Goal: Task Accomplishment & Management: Manage account settings

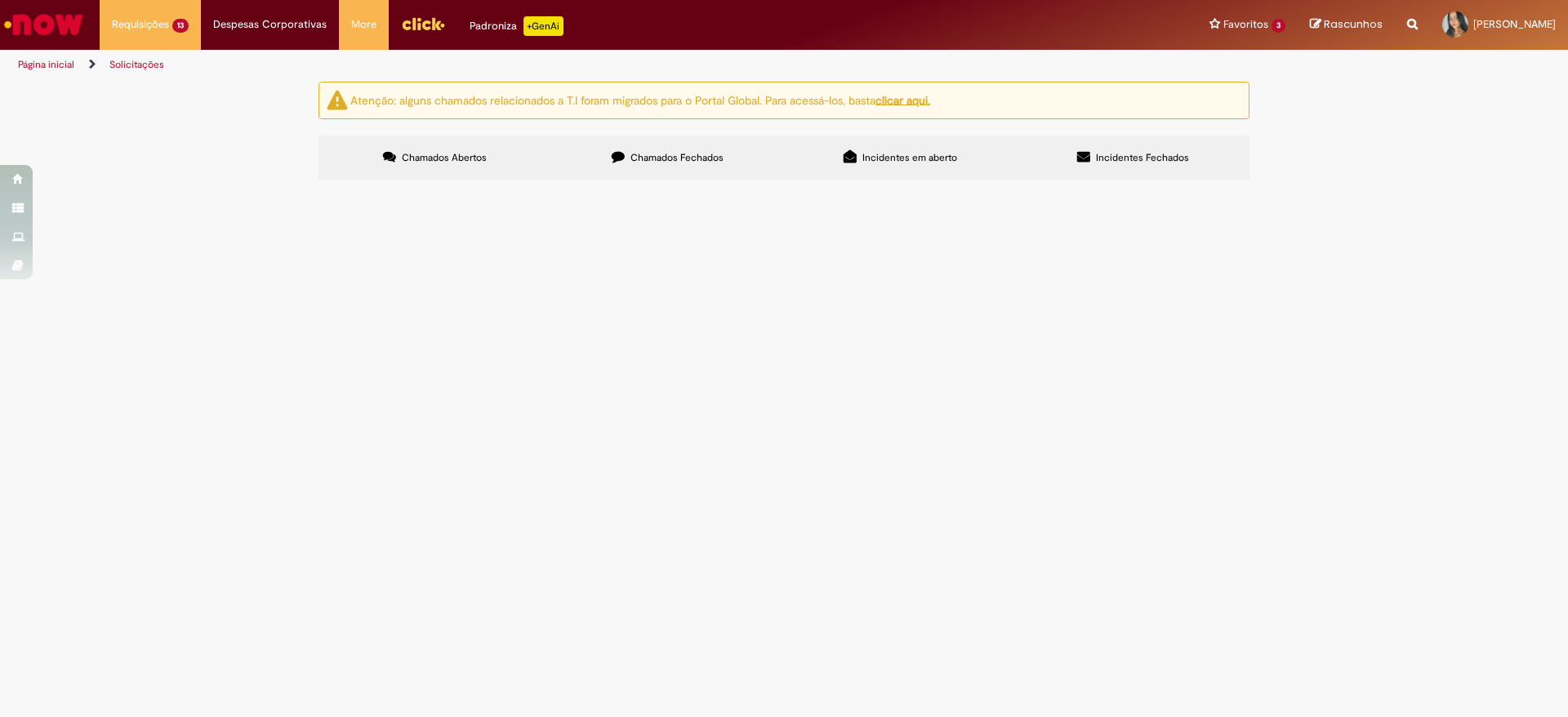
drag, startPoint x: 775, startPoint y: 530, endPoint x: 766, endPoint y: 553, distance: 24.7
click at [0, 0] on span "Locação de CFTV" at bounding box center [0, 0] width 0 height 0
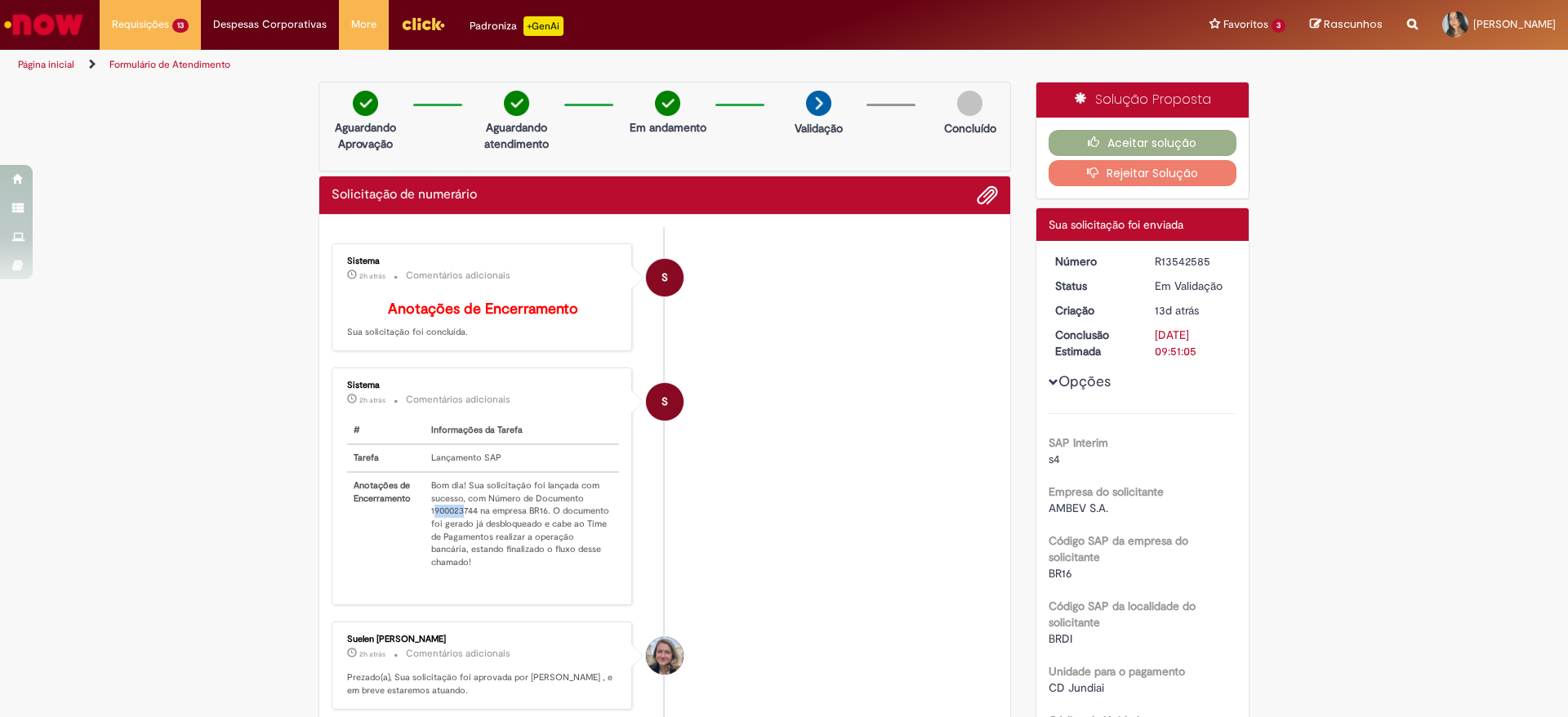
drag, startPoint x: 428, startPoint y: 521, endPoint x: 441, endPoint y: 520, distance: 13.0
click at [451, 520] on td "Bom dia! Sua solicitação foi lançada com sucesso, com Número de Documento 19000…" at bounding box center [522, 523] width 194 height 103
drag, startPoint x: 421, startPoint y: 522, endPoint x: 466, endPoint y: 514, distance: 45.7
click at [468, 518] on td "Bom dia! Sua solicitação foi lançada com sucesso, com Número de Documento 19000…" at bounding box center [522, 523] width 194 height 103
copy td "1900023744"
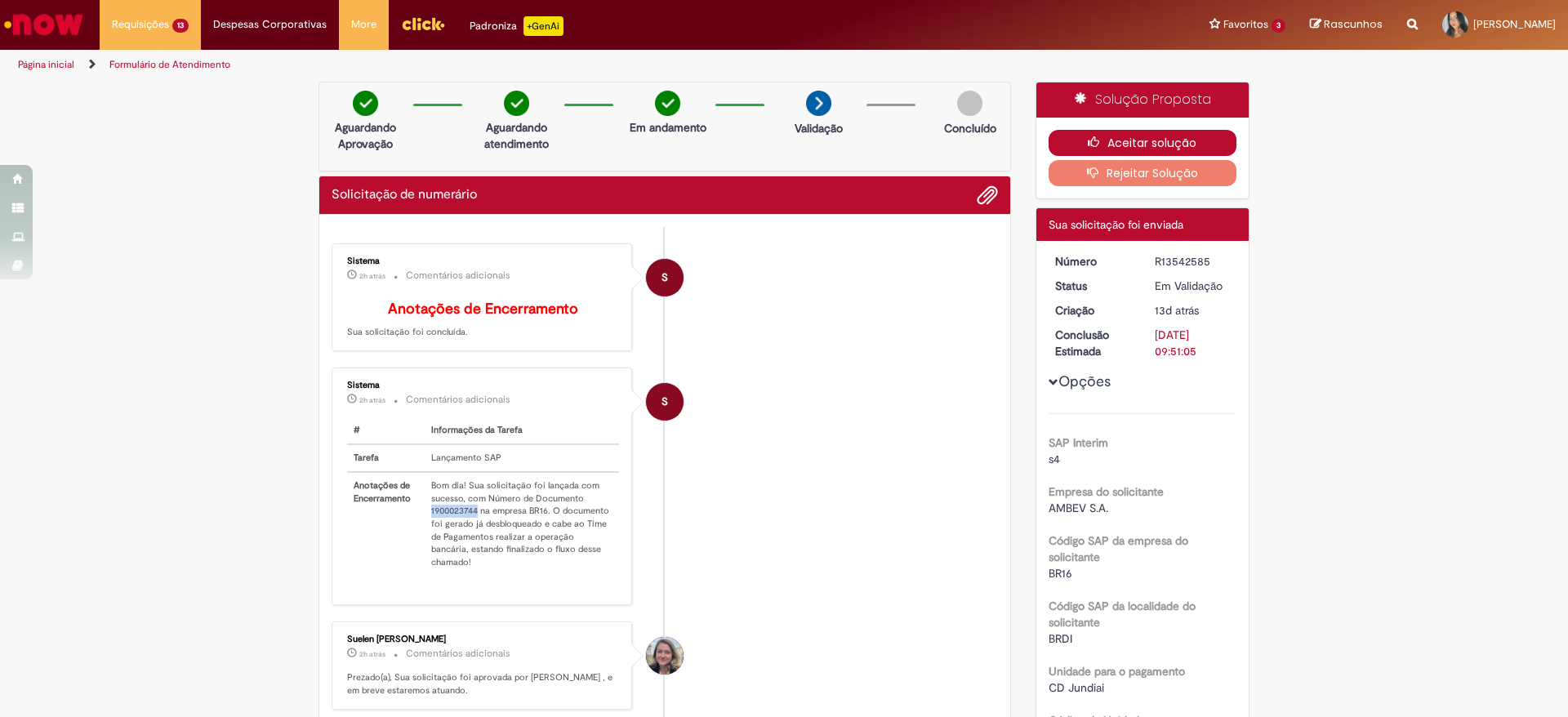
click at [1206, 130] on button "Aceitar solução" at bounding box center [1142, 143] width 188 height 26
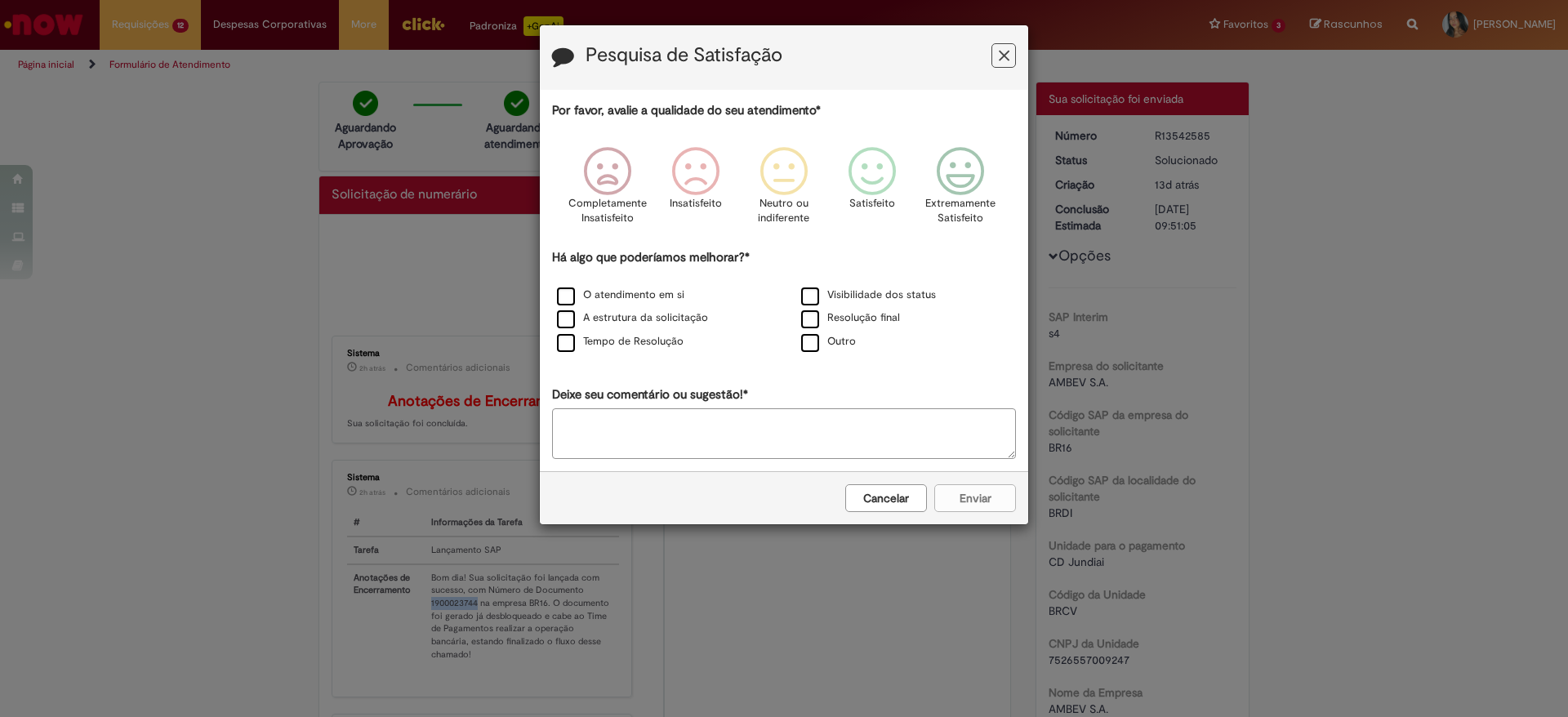
click at [907, 504] on button "Cancelar" at bounding box center [886, 498] width 82 height 28
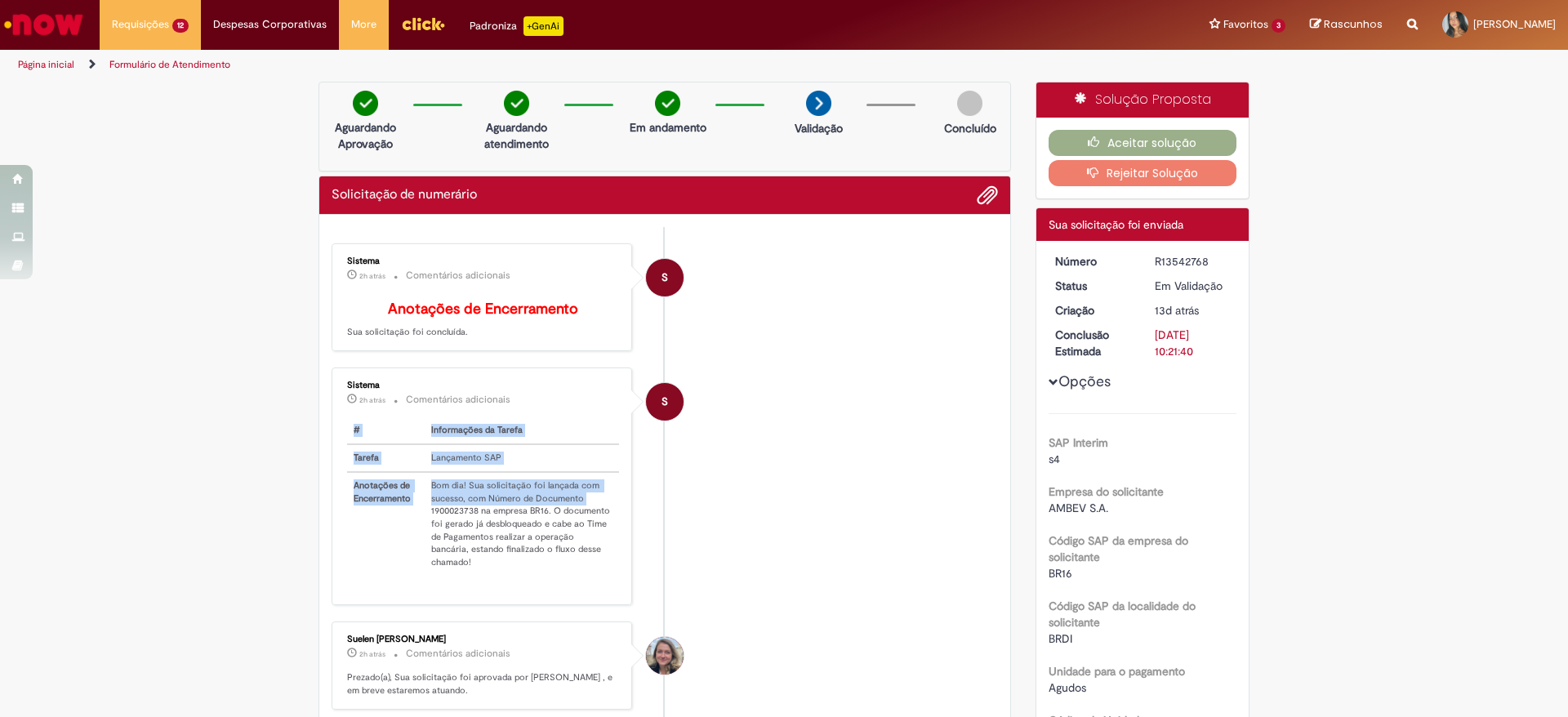
drag, startPoint x: 422, startPoint y: 428, endPoint x: 454, endPoint y: 440, distance: 34.2
click at [451, 423] on div "Sistema 2h atrás 2 horas atrás Comentários adicionais # Informações da Tarefa T…" at bounding box center [482, 486] width 291 height 227
click at [430, 516] on td "Bom dia! Sua solicitação foi lançada com sucesso, com Número de Documento 19000…" at bounding box center [522, 523] width 194 height 103
click at [424, 534] on td "Bom dia! Sua solicitação foi lançada com sucesso, com Número de Documento 19000…" at bounding box center [522, 523] width 194 height 103
click at [432, 522] on td "Bom dia! Sua solicitação foi lançada com sucesso, com Número de Documento 19000…" at bounding box center [522, 523] width 194 height 103
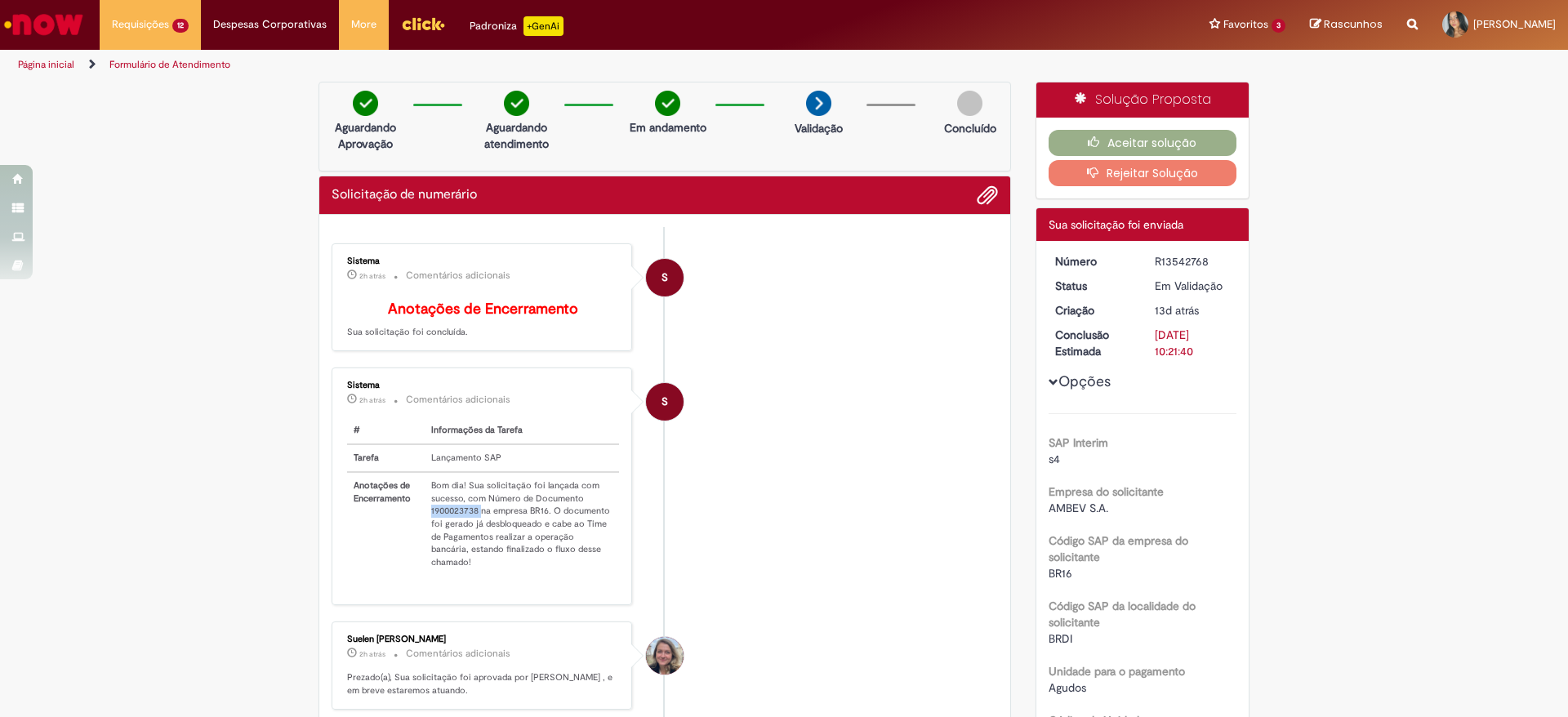
drag, startPoint x: 420, startPoint y: 524, endPoint x: 472, endPoint y: 526, distance: 52.0
click at [472, 526] on td "Bom dia! Sua solicitação foi lançada com sucesso, com Número de Documento 19000…" at bounding box center [522, 523] width 194 height 103
copy td "1900023738"
click at [1076, 132] on button "Aceitar solução" at bounding box center [1142, 143] width 188 height 26
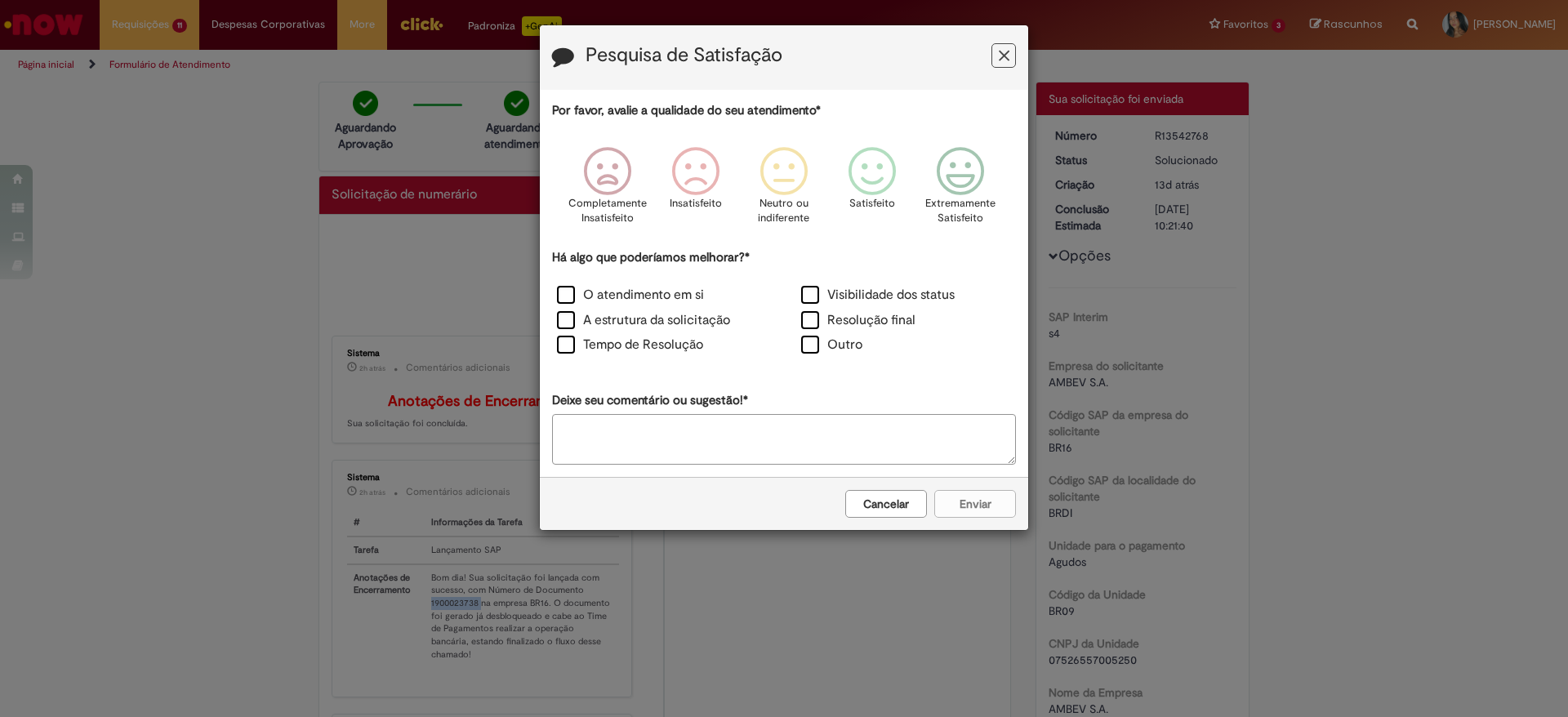
click at [883, 512] on button "Cancelar" at bounding box center [886, 504] width 82 height 28
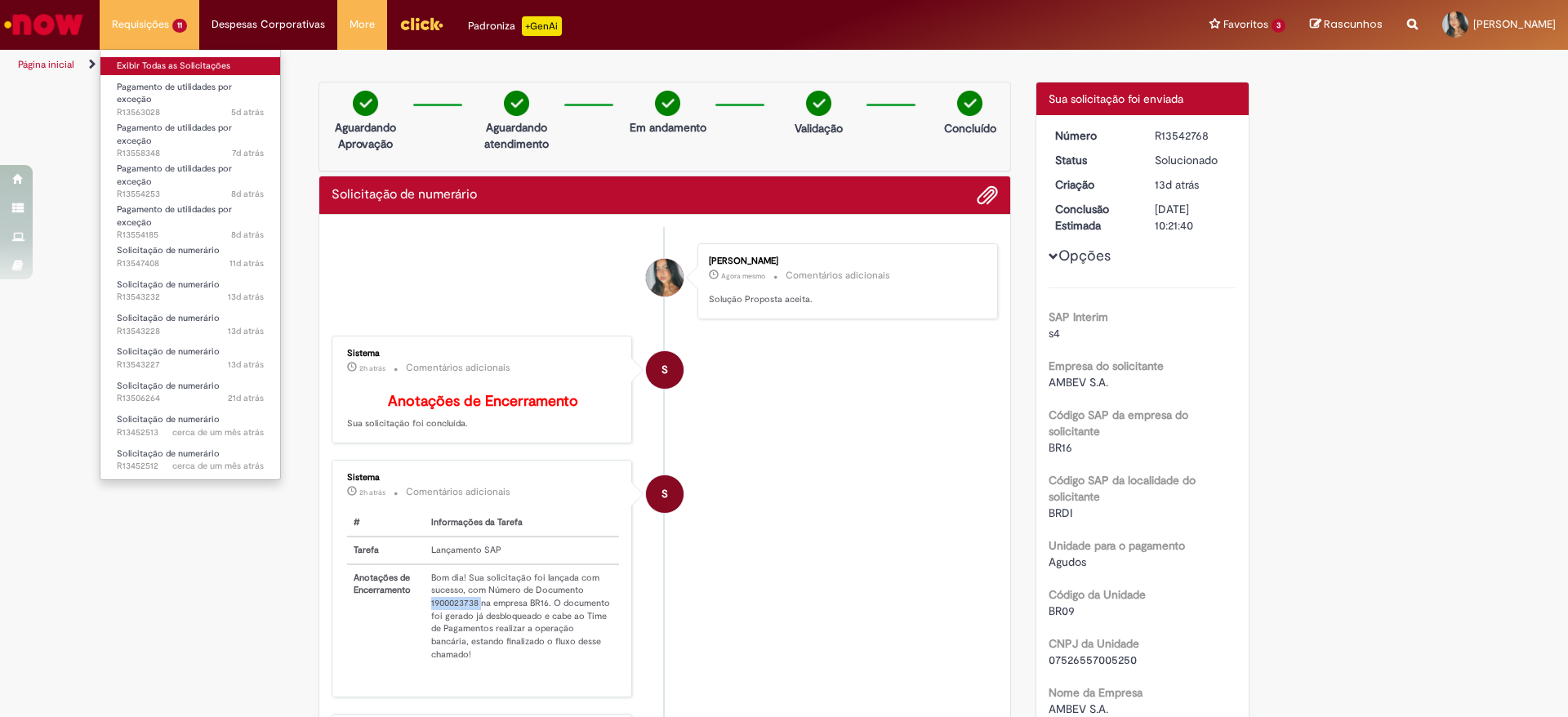
click at [163, 59] on link "Exibir Todas as Solicitações" at bounding box center [190, 65] width 180 height 18
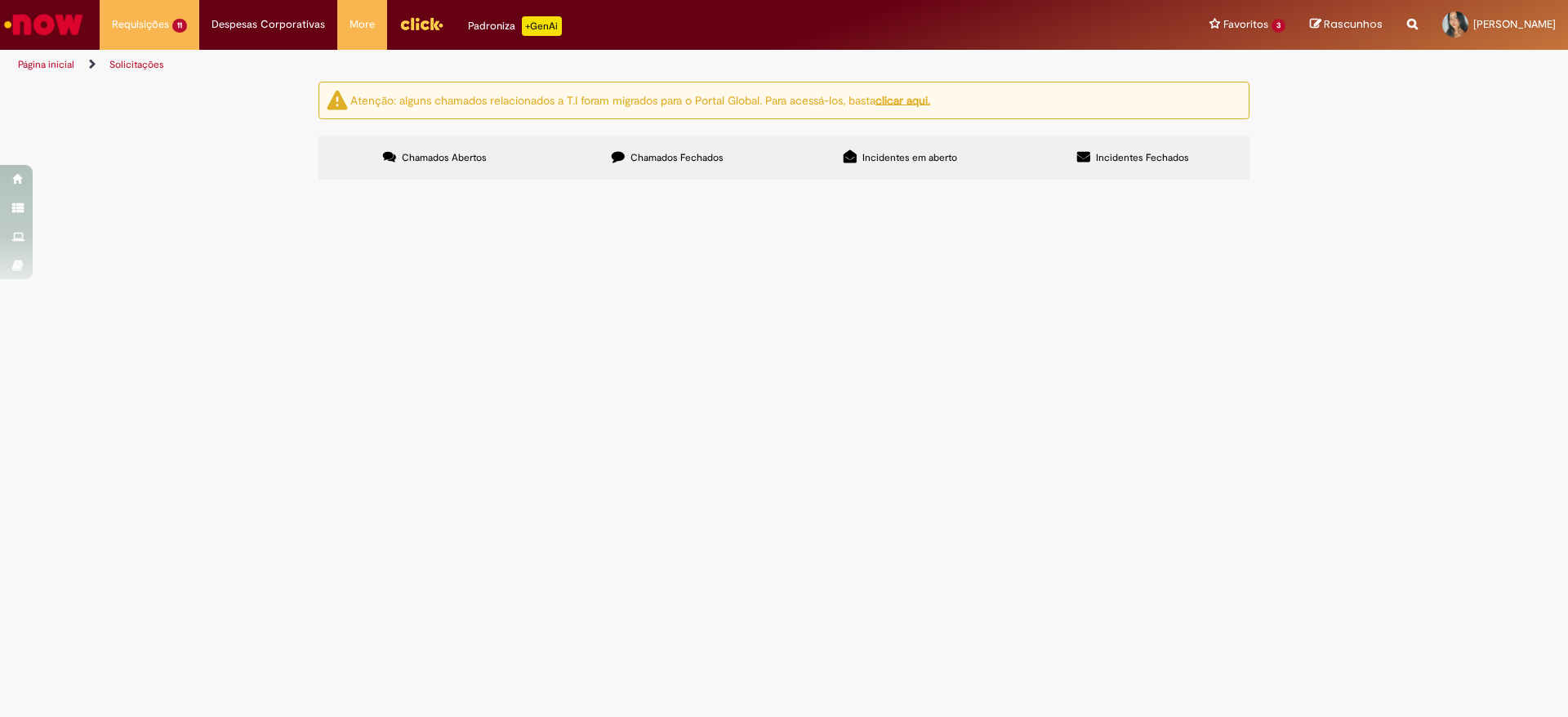
click at [0, 0] on span "09. Sabesp Diadema" at bounding box center [0, 0] width 0 height 0
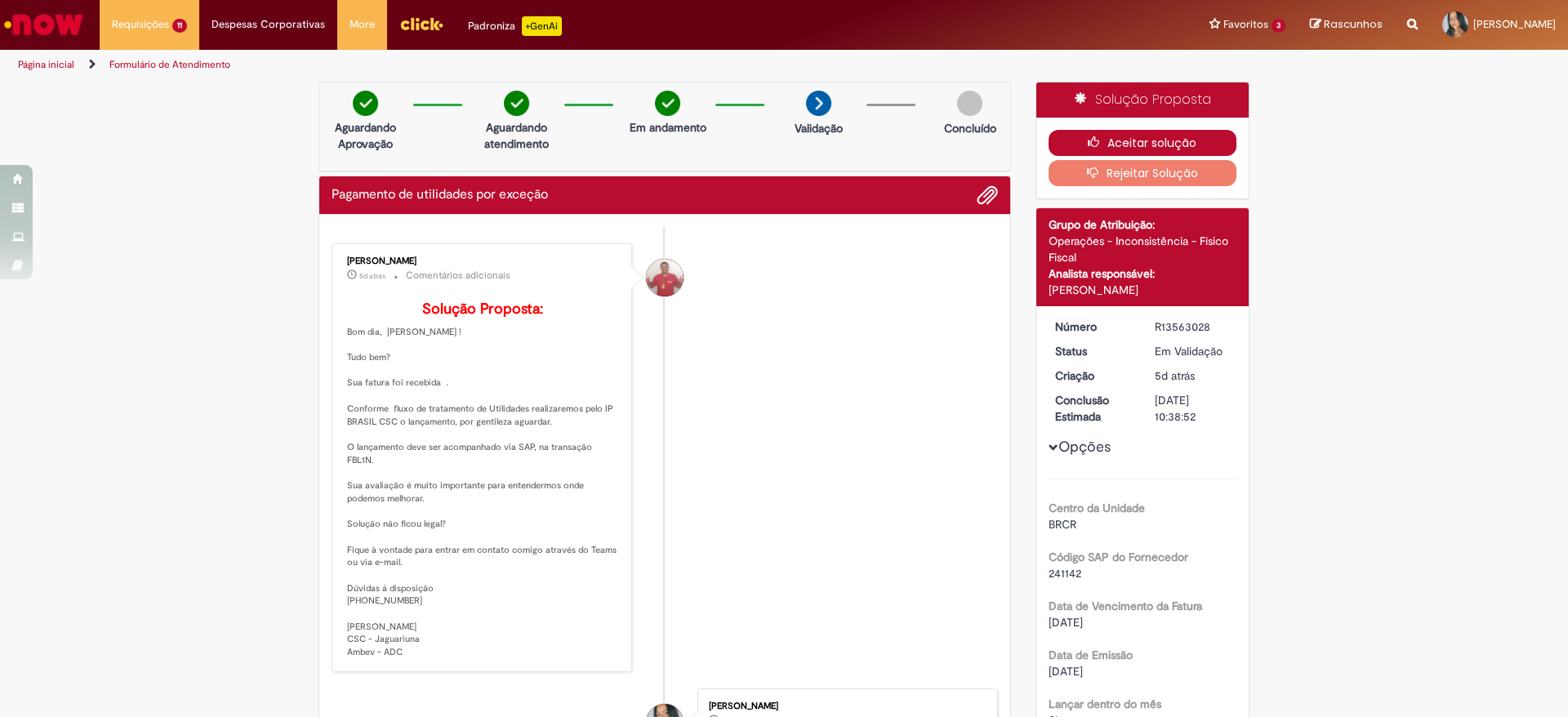
click at [1110, 132] on button "Aceitar solução" at bounding box center [1142, 143] width 188 height 26
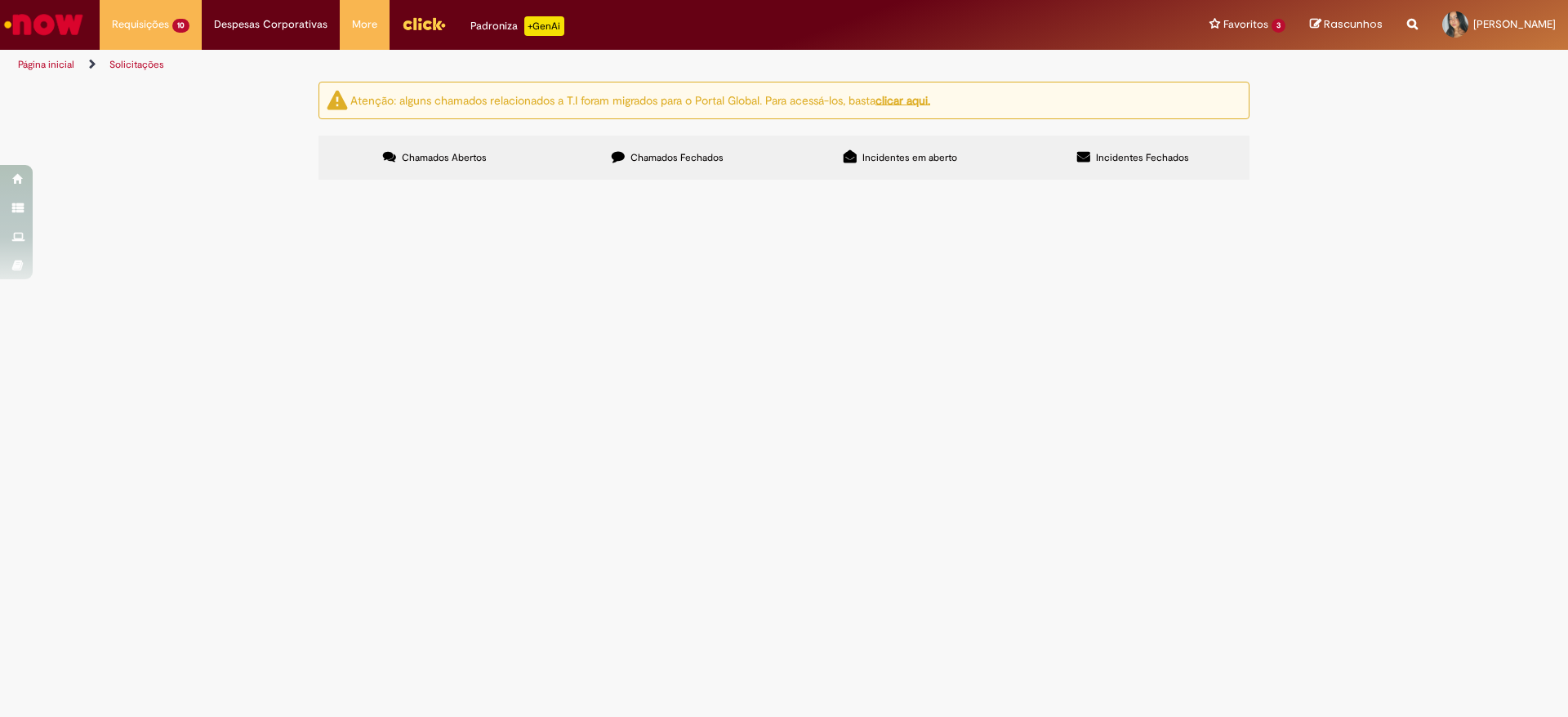
click at [0, 0] on span "09. BRK MAUÁ" at bounding box center [0, 0] width 0 height 0
drag, startPoint x: 752, startPoint y: 318, endPoint x: 756, endPoint y: 308, distance: 10.8
click at [0, 0] on span "09. CPFL Jau" at bounding box center [0, 0] width 0 height 0
click at [0, 0] on span "09. Sabesp Presidente P." at bounding box center [0, 0] width 0 height 0
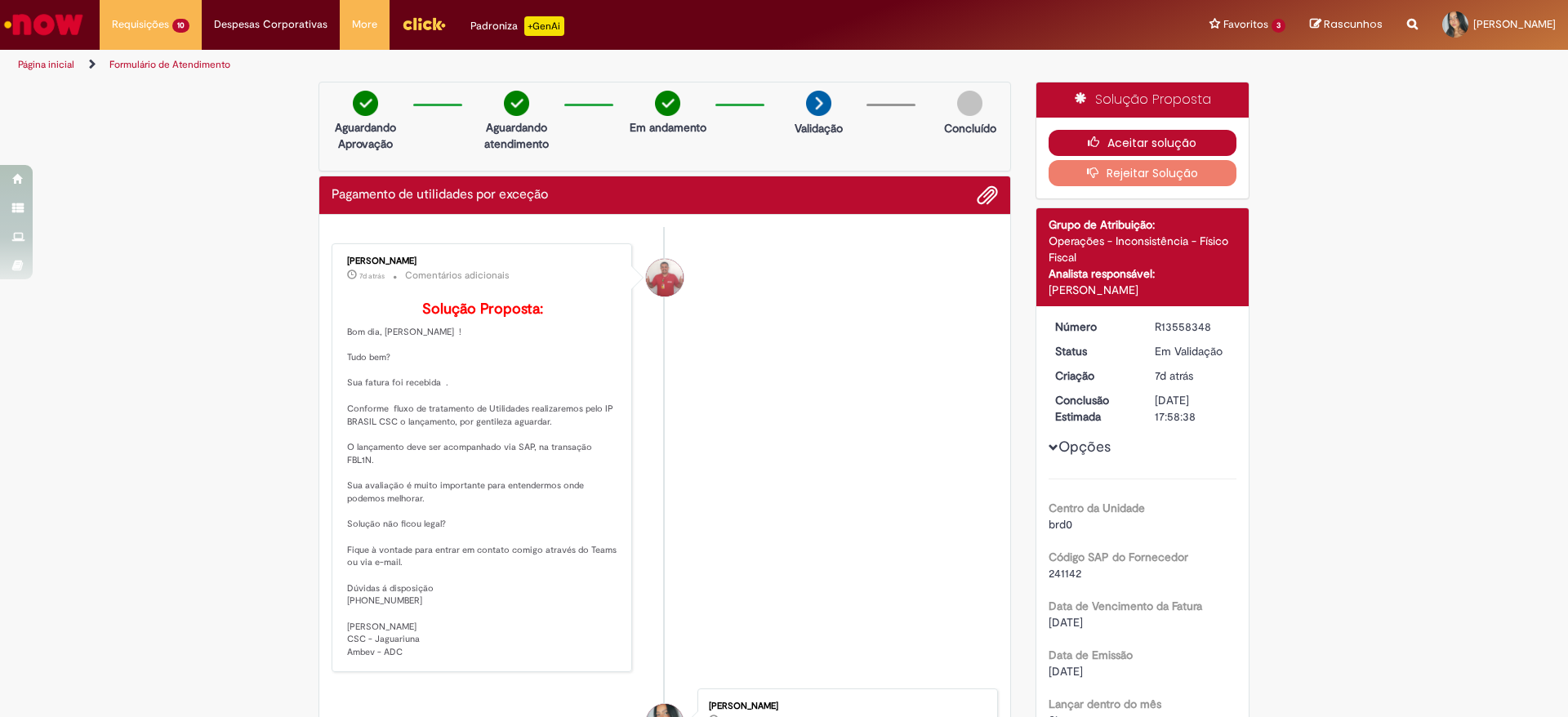
click at [1182, 133] on button "Aceitar solução" at bounding box center [1142, 143] width 188 height 26
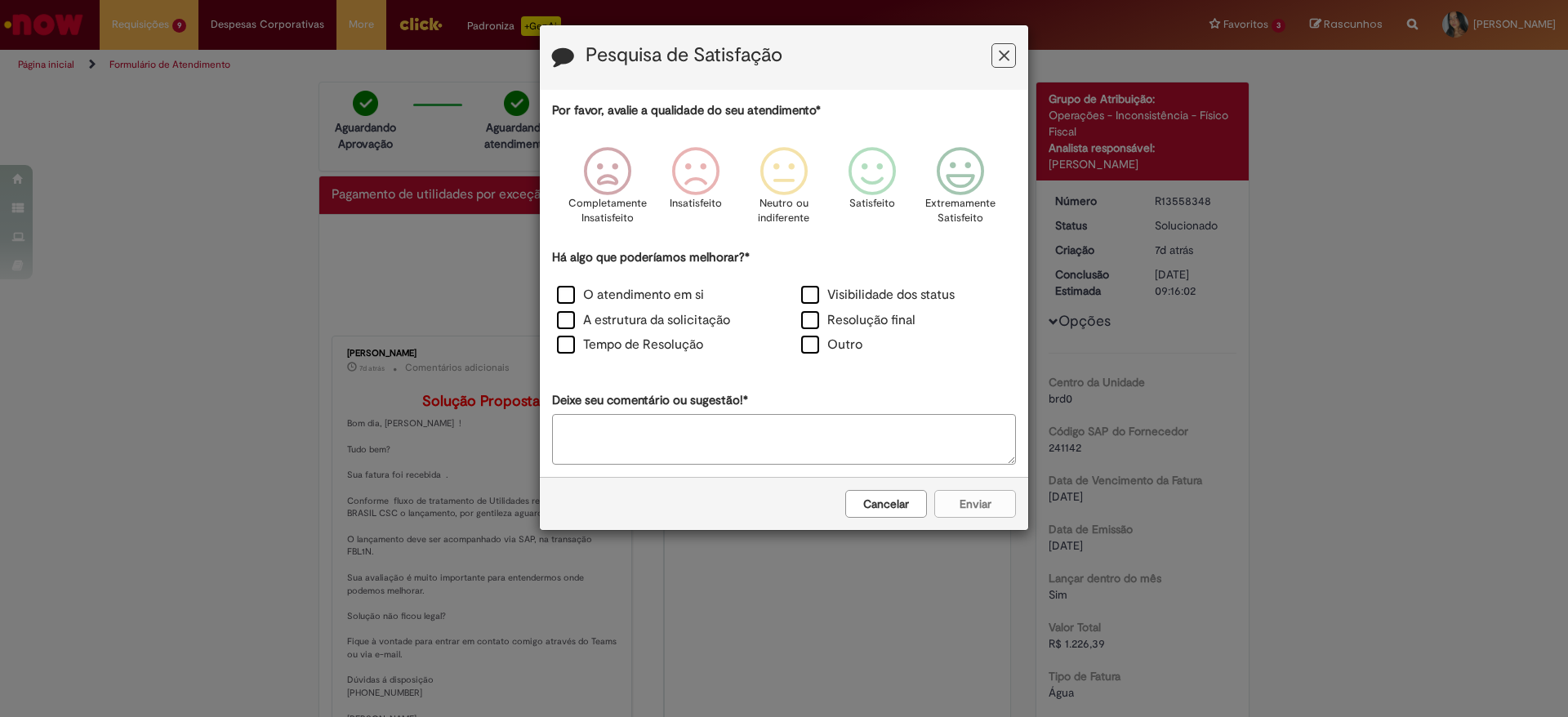
click at [863, 516] on button "Cancelar" at bounding box center [886, 504] width 82 height 28
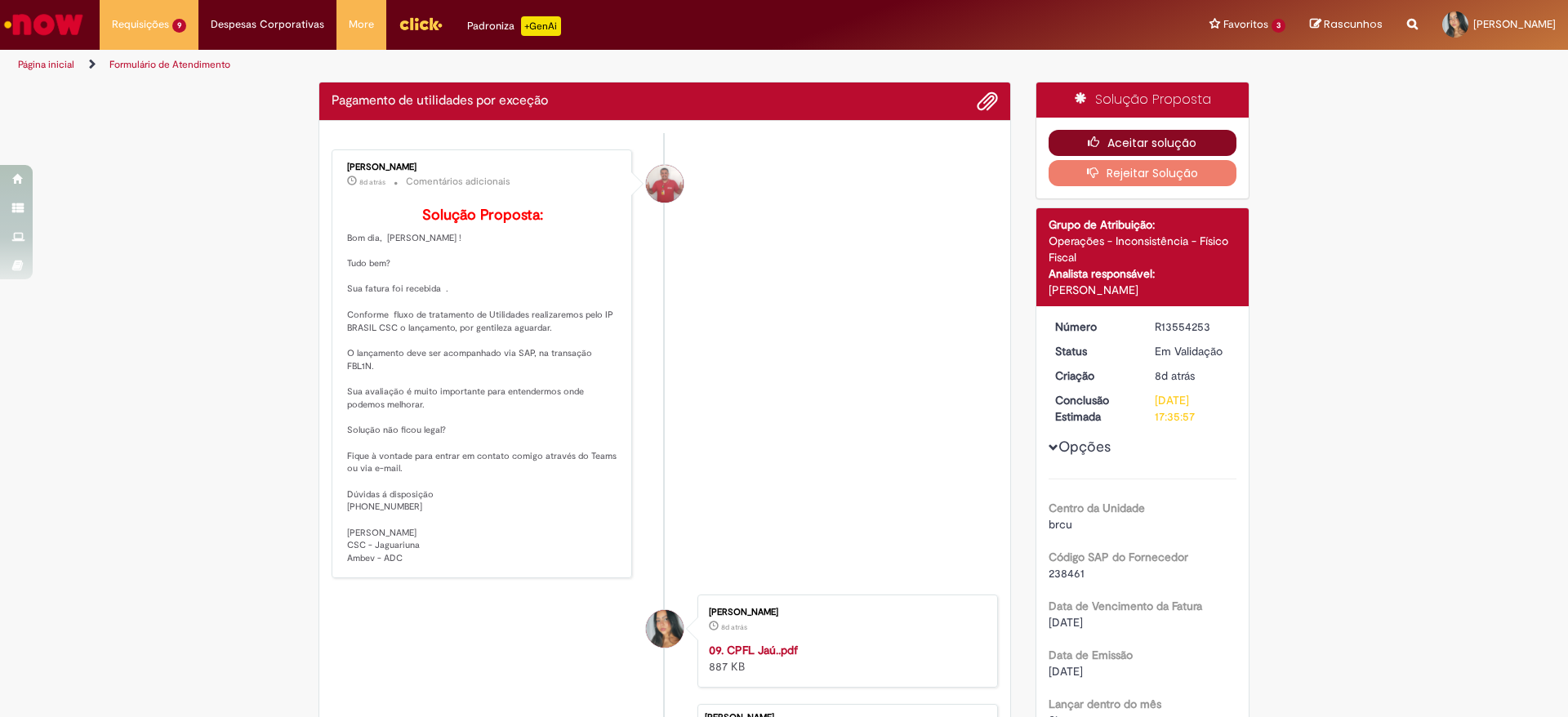
drag, startPoint x: 1173, startPoint y: 122, endPoint x: 1168, endPoint y: 131, distance: 10.3
click at [1169, 127] on div "Aceitar solução Rejeitar Solução" at bounding box center [1143, 158] width 213 height 81
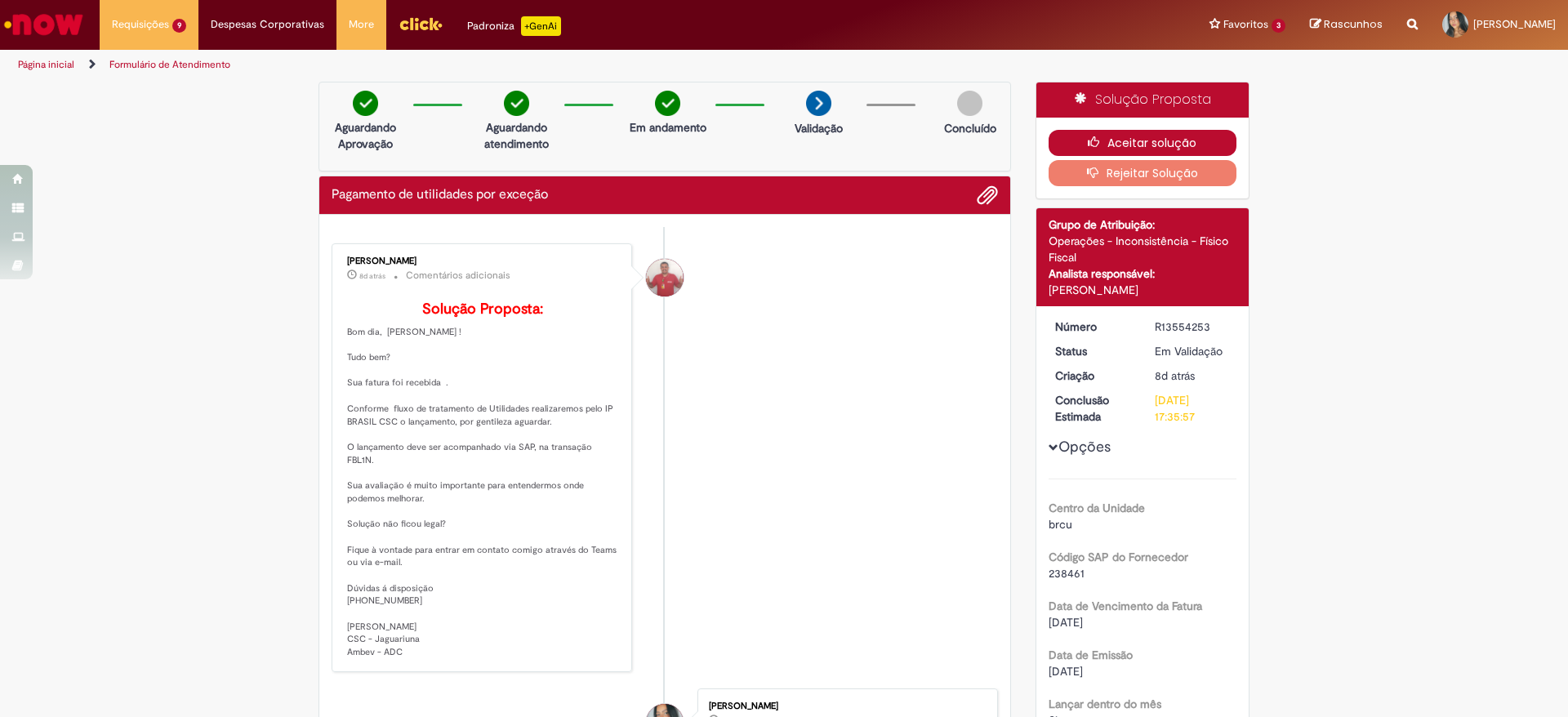
click at [1167, 139] on button "Aceitar solução" at bounding box center [1142, 143] width 188 height 26
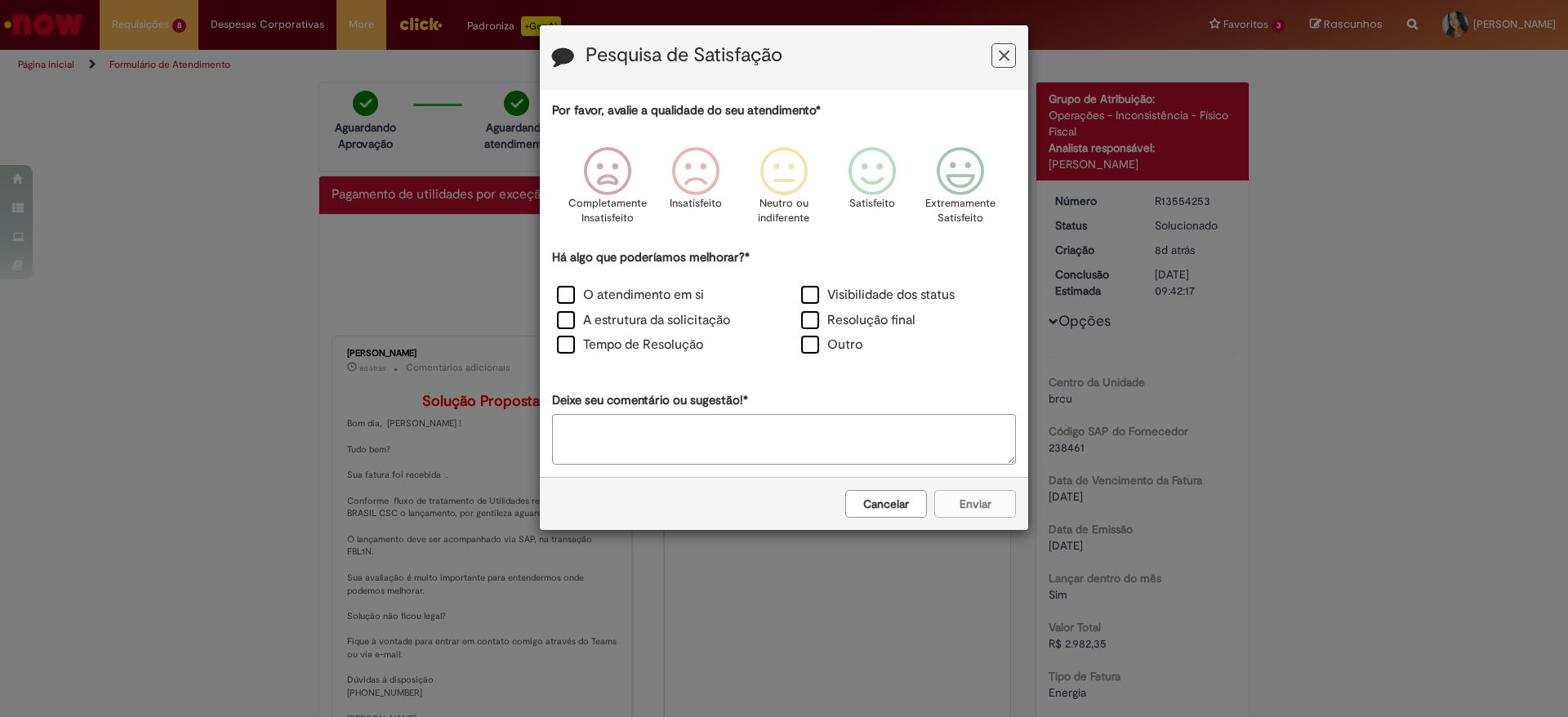
click at [890, 507] on button "Cancelar" at bounding box center [886, 504] width 82 height 28
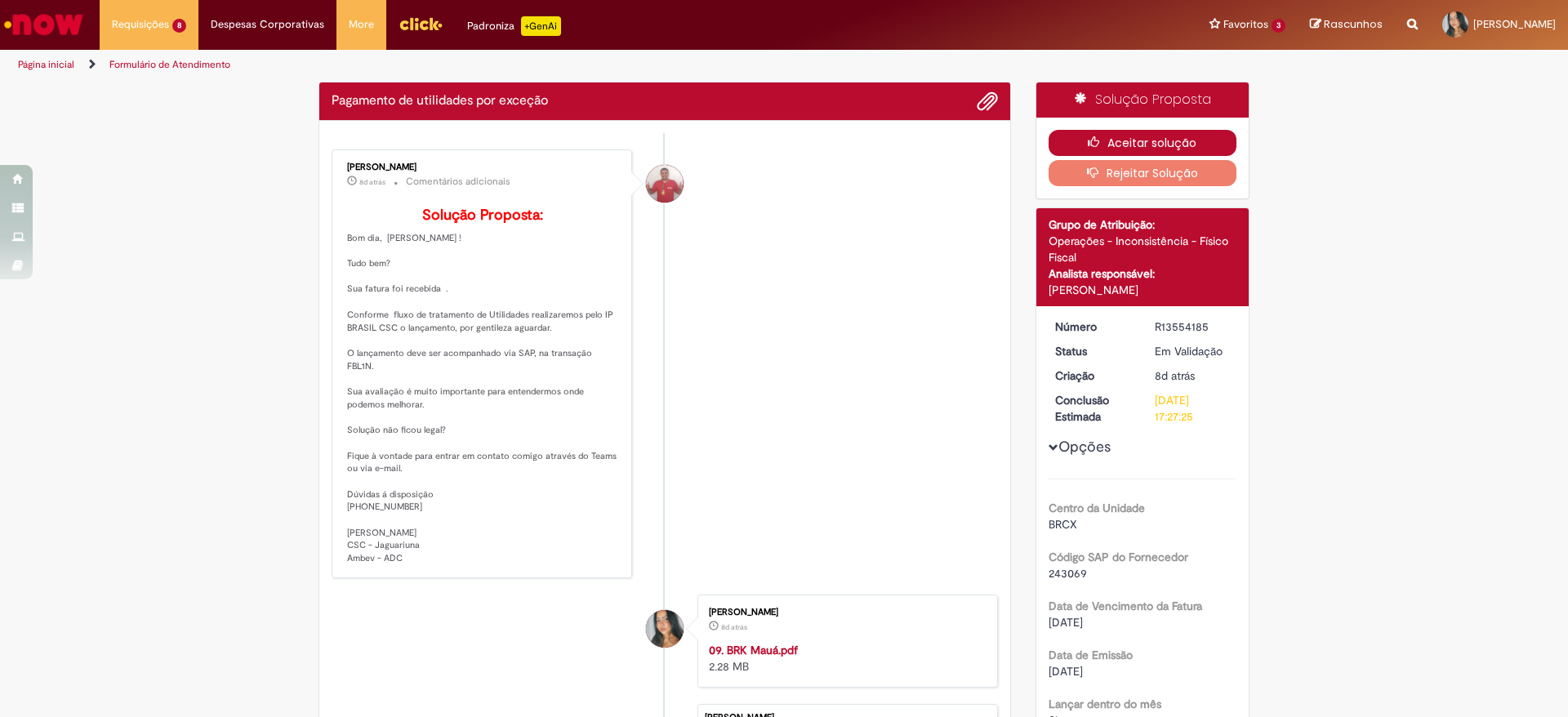
click at [1104, 134] on button "Aceitar solução" at bounding box center [1142, 143] width 188 height 26
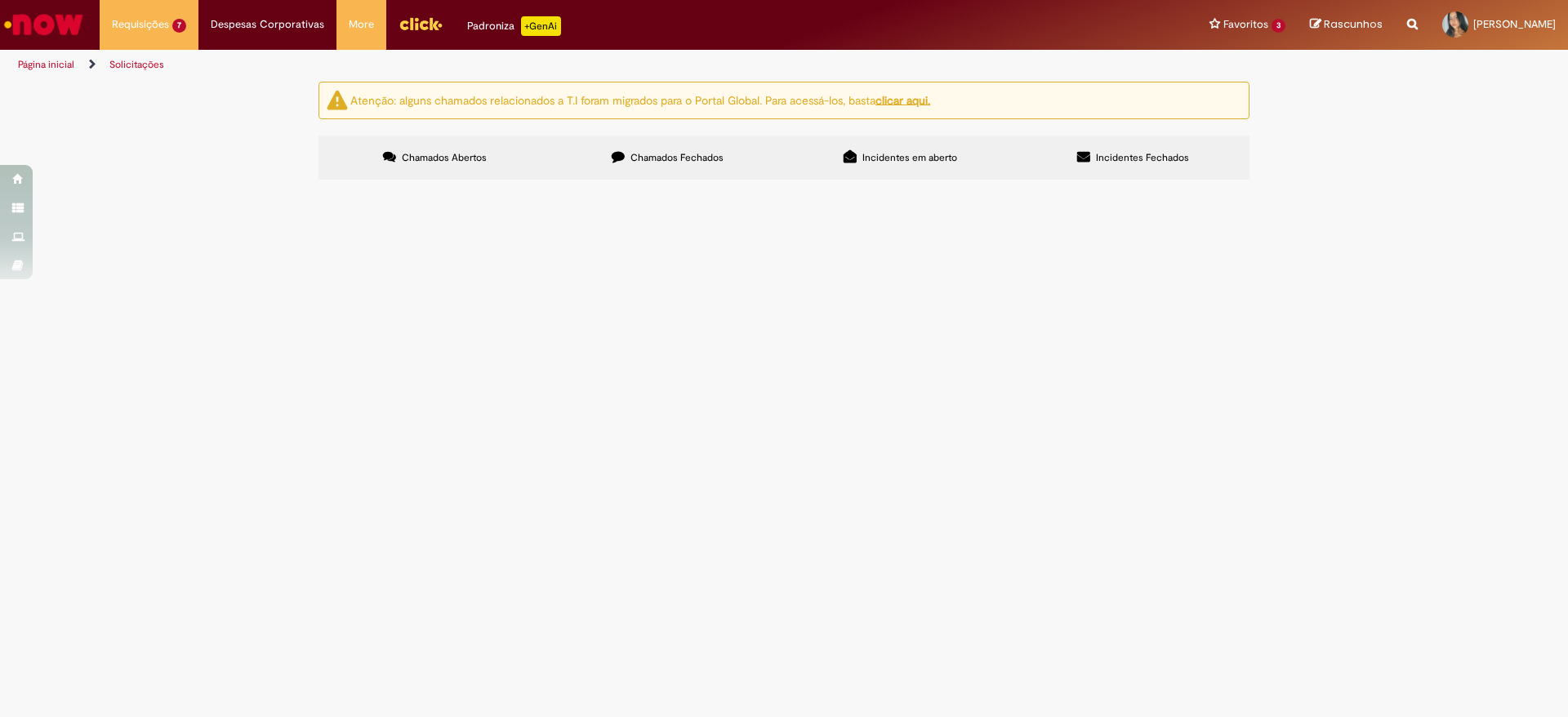
click at [0, 0] on span "Solicitação de numerário" at bounding box center [0, 0] width 0 height 0
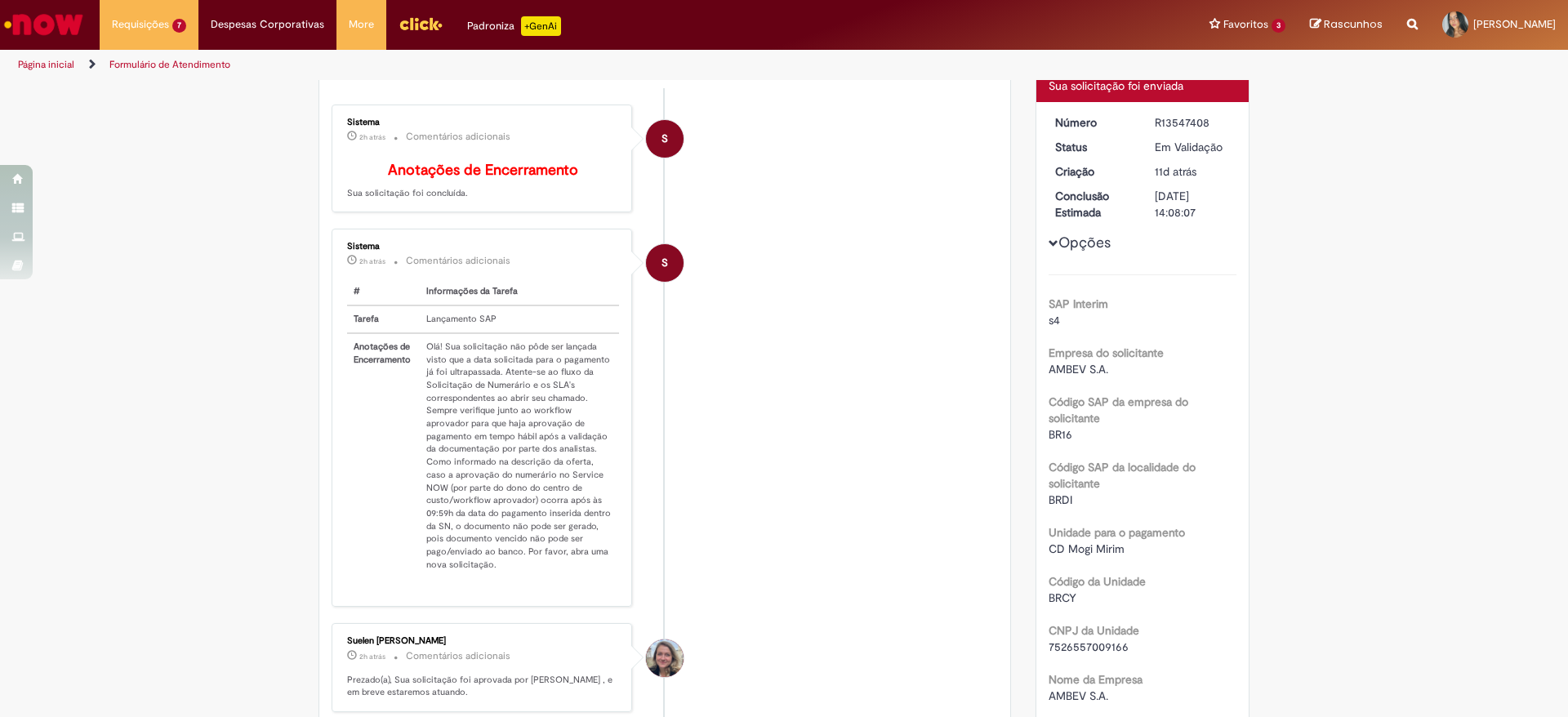
scroll to position [145, 0]
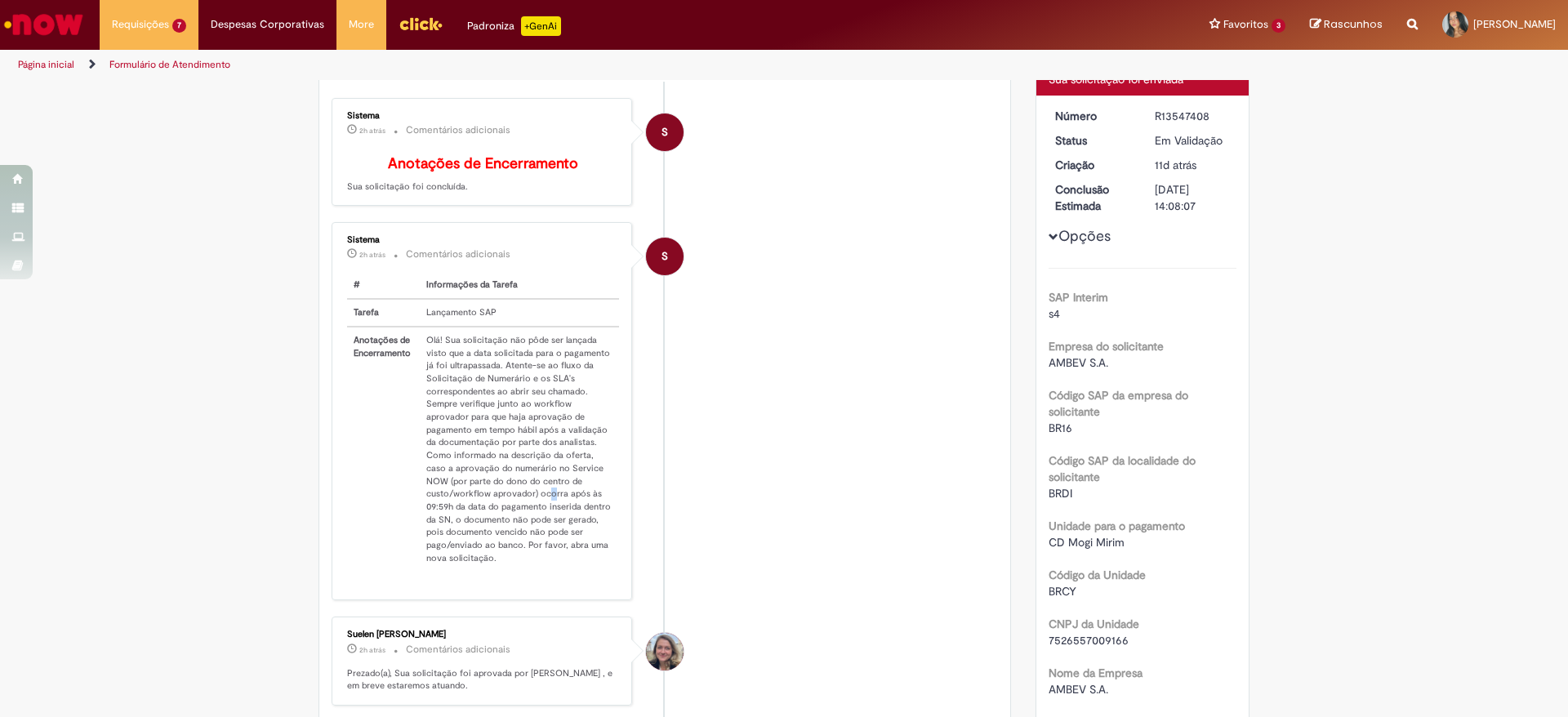
click at [544, 508] on td "Olá! Sua solicitação não pôde ser lançada visto que a data solicitada para o pa…" at bounding box center [519, 448] width 199 height 245
click at [568, 517] on td "Olá! Sua solicitação não pôde ser lançada visto que a data solicitada para o pa…" at bounding box center [519, 448] width 199 height 245
click at [547, 572] on td "Olá! Sua solicitação não pôde ser lançada visto que a data solicitada para o pa…" at bounding box center [519, 448] width 199 height 245
click at [613, 556] on div "Sistema 2h atrás 2 horas atrás Comentários adicionais # Informações da Tarefa T…" at bounding box center [482, 411] width 291 height 368
